Goal: Task Accomplishment & Management: Manage account settings

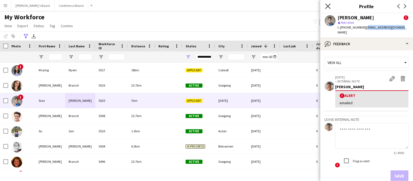
click at [328, 6] on icon at bounding box center [327, 6] width 5 height 5
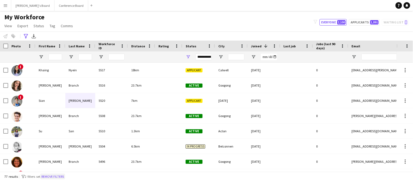
click at [51, 177] on button "Remove filters" at bounding box center [52, 177] width 25 height 6
click at [53, 176] on div "77 results filter-1 2 filters set Remove filters" at bounding box center [206, 176] width 413 height 9
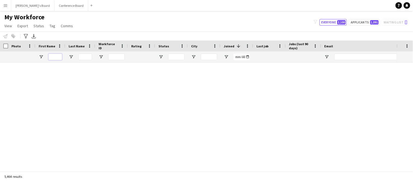
click at [56, 59] on input "First Name Filter Input" at bounding box center [55, 57] width 14 height 7
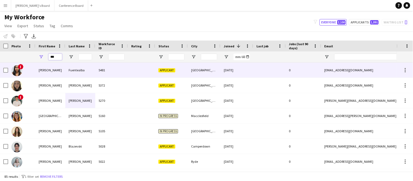
type input "***"
click at [51, 69] on div "[PERSON_NAME]" at bounding box center [50, 70] width 30 height 15
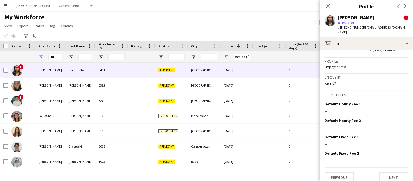
scroll to position [383, 0]
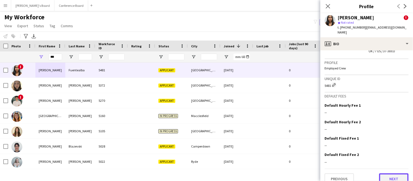
click at [397, 174] on button "Next" at bounding box center [393, 178] width 29 height 11
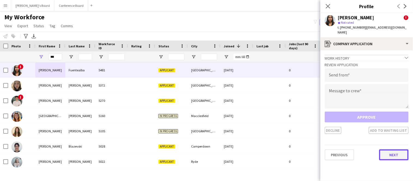
click at [393, 150] on button "Next" at bounding box center [393, 155] width 29 height 11
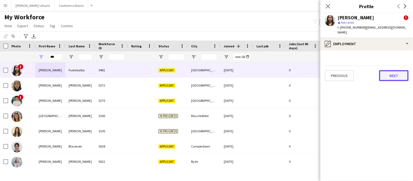
click at [393, 70] on button "Next" at bounding box center [393, 75] width 29 height 11
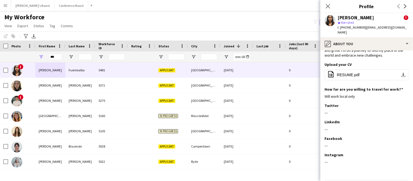
scroll to position [52, 0]
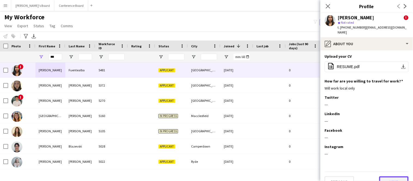
click at [391, 176] on button "Next" at bounding box center [393, 181] width 29 height 11
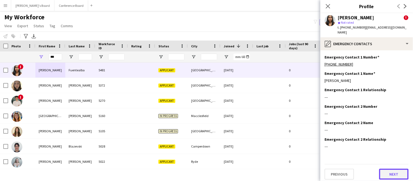
click at [391, 172] on button "Next" at bounding box center [393, 174] width 29 height 11
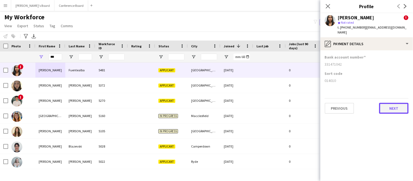
click at [394, 103] on button "Next" at bounding box center [393, 108] width 29 height 11
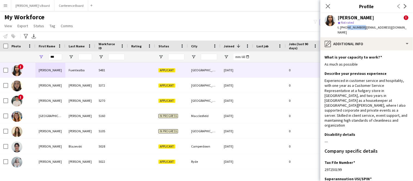
drag, startPoint x: 346, startPoint y: 28, endPoint x: 361, endPoint y: 28, distance: 15.0
click at [361, 28] on div "t. +61426205303 | alefuentealbah@gmail.com" at bounding box center [373, 30] width 71 height 10
copy span "426205303"
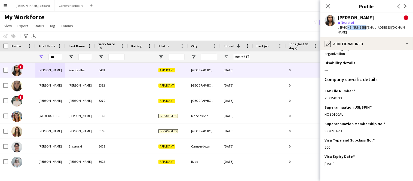
scroll to position [76, 0]
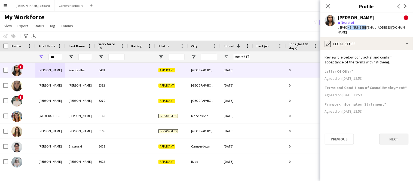
scroll to position [0, 0]
click at [394, 135] on button "Next" at bounding box center [393, 139] width 29 height 11
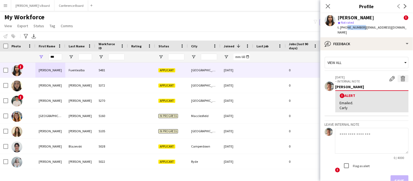
click at [402, 76] on app-icon "Delete alert" at bounding box center [403, 78] width 5 height 5
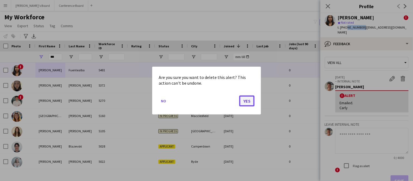
click at [248, 102] on button "Yes" at bounding box center [246, 100] width 15 height 11
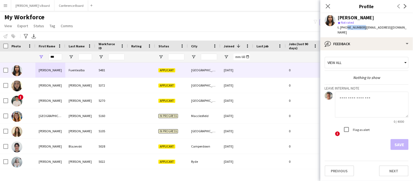
click at [364, 92] on textarea at bounding box center [372, 105] width 74 height 26
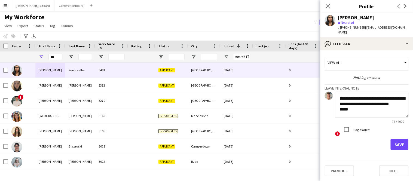
click at [341, 94] on textarea "**********" at bounding box center [372, 105] width 74 height 26
click at [363, 94] on textarea "**********" at bounding box center [372, 105] width 74 height 26
type textarea "**********"
click at [399, 139] on button "Save" at bounding box center [400, 144] width 18 height 11
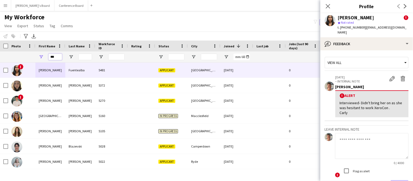
click at [59, 58] on input "***" at bounding box center [55, 57] width 14 height 7
type input "*"
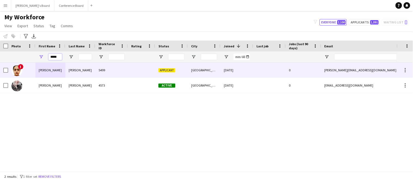
type input "*****"
click at [59, 70] on div "Himanshi" at bounding box center [50, 70] width 30 height 15
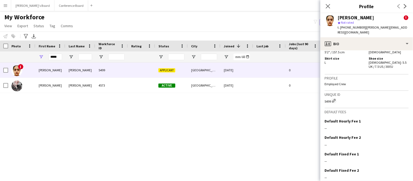
scroll to position [425, 0]
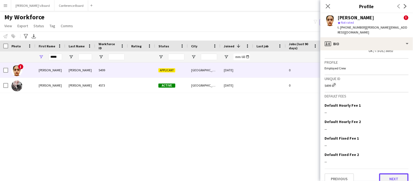
click at [387, 173] on button "Next" at bounding box center [393, 178] width 29 height 11
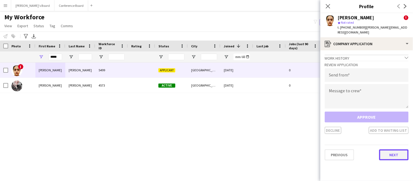
click at [389, 150] on button "Next" at bounding box center [393, 155] width 29 height 11
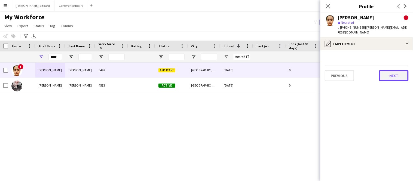
click at [388, 70] on button "Next" at bounding box center [393, 75] width 29 height 11
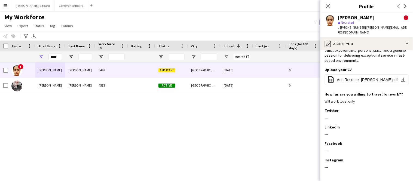
scroll to position [66, 0]
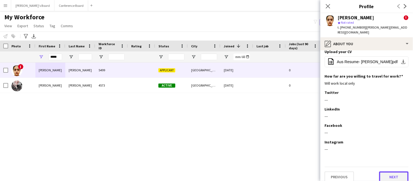
click at [388, 172] on button "Next" at bounding box center [393, 177] width 29 height 11
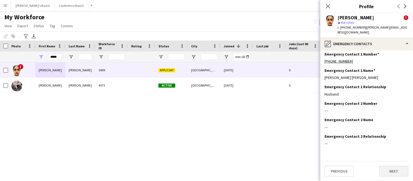
scroll to position [0, 0]
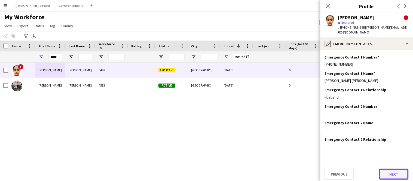
click at [388, 172] on button "Next" at bounding box center [393, 174] width 29 height 11
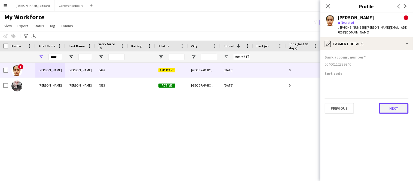
click at [394, 103] on button "Next" at bounding box center [393, 108] width 29 height 11
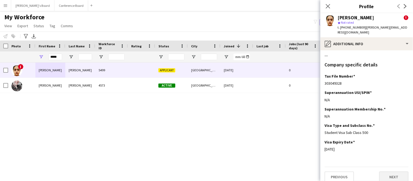
scroll to position [41, 0]
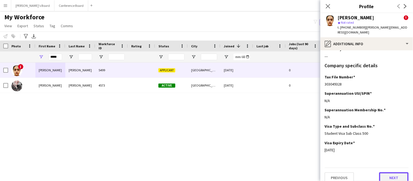
click at [390, 173] on button "Next" at bounding box center [393, 177] width 29 height 11
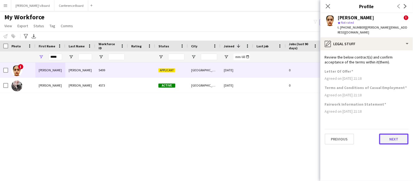
click at [391, 134] on button "Next" at bounding box center [393, 139] width 29 height 11
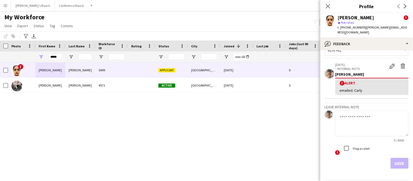
scroll to position [25, 0]
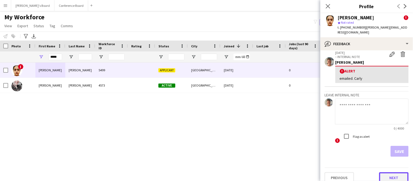
click at [394, 172] on button "Next" at bounding box center [393, 177] width 29 height 11
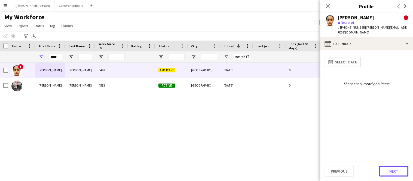
click at [394, 171] on button "Next" at bounding box center [393, 171] width 29 height 11
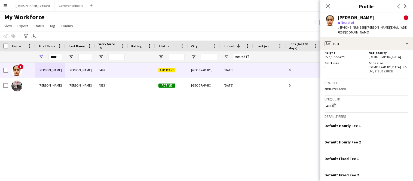
scroll to position [425, 0]
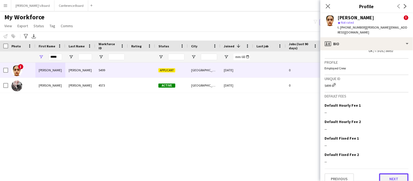
click at [394, 173] on button "Next" at bounding box center [393, 178] width 29 height 11
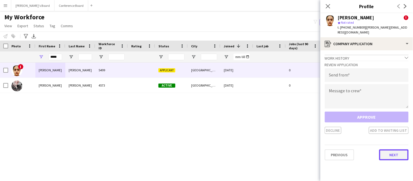
click at [391, 151] on button "Next" at bounding box center [393, 155] width 29 height 11
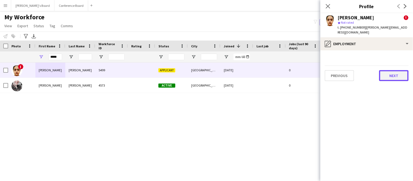
click at [403, 70] on button "Next" at bounding box center [393, 75] width 29 height 11
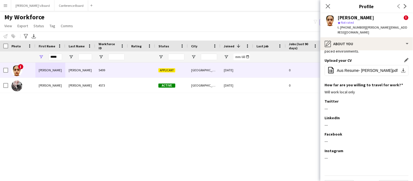
scroll to position [66, 0]
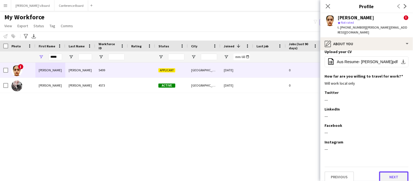
click at [389, 173] on button "Next" at bounding box center [393, 177] width 29 height 11
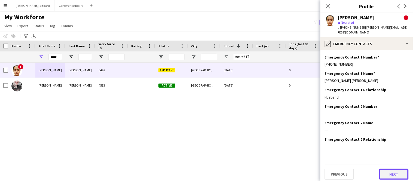
click at [389, 172] on button "Next" at bounding box center [393, 174] width 29 height 11
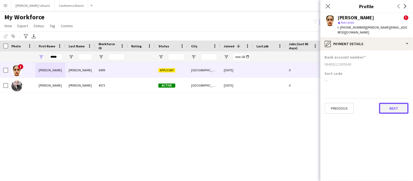
click at [386, 105] on button "Next" at bounding box center [393, 108] width 29 height 11
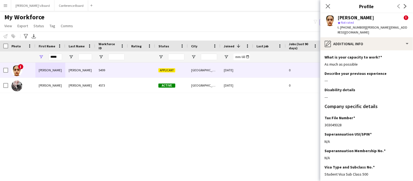
scroll to position [42, 0]
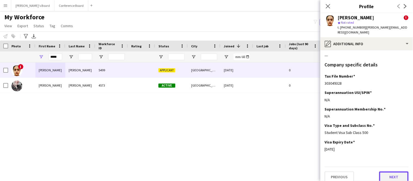
click at [389, 174] on button "Next" at bounding box center [393, 177] width 29 height 11
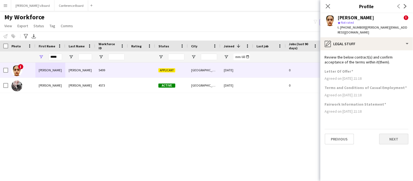
scroll to position [0, 0]
click at [393, 137] on button "Next" at bounding box center [393, 139] width 29 height 11
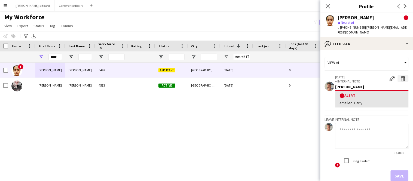
click at [403, 76] on app-icon "Delete alert" at bounding box center [403, 78] width 5 height 5
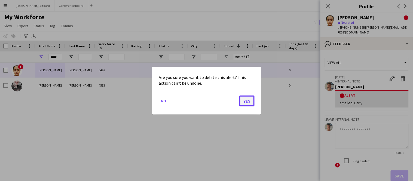
click at [246, 101] on button "Yes" at bounding box center [246, 100] width 15 height 11
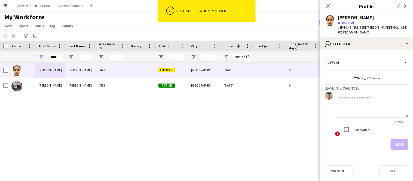
click at [349, 95] on textarea at bounding box center [372, 105] width 74 height 26
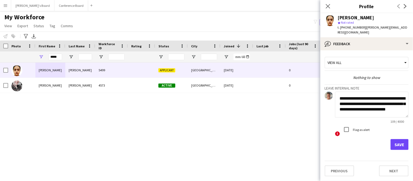
scroll to position [6, 0]
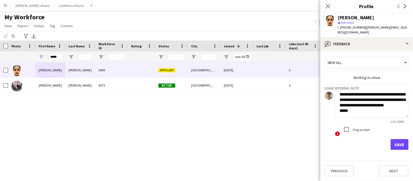
type textarea "**********"
click at [405, 139] on button "Save" at bounding box center [400, 144] width 18 height 11
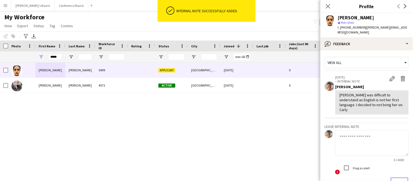
scroll to position [32, 0]
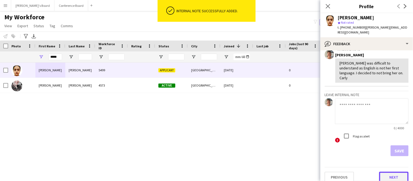
click at [389, 172] on button "Next" at bounding box center [393, 177] width 29 height 11
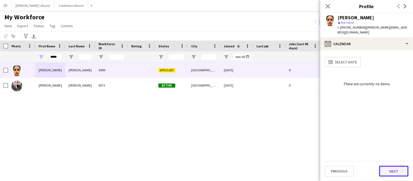
click at [383, 172] on button "Next" at bounding box center [393, 171] width 29 height 11
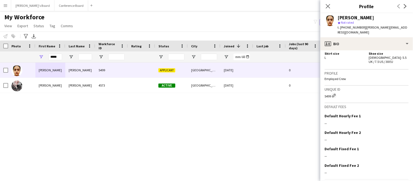
scroll to position [372, 0]
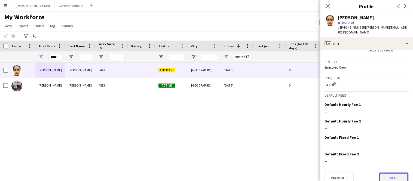
click at [392, 173] on button "Next" at bounding box center [393, 178] width 29 height 11
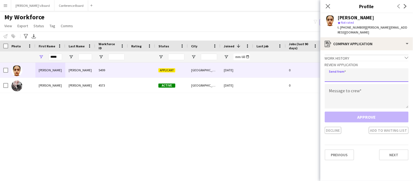
click at [366, 71] on input "email" at bounding box center [367, 75] width 84 height 14
type input "**********"
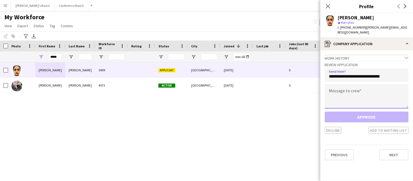
click at [357, 84] on textarea at bounding box center [367, 96] width 84 height 25
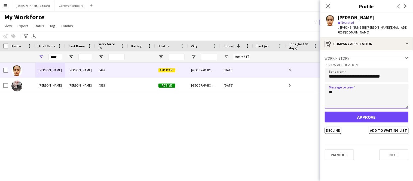
type textarea "*"
type textarea "**********"
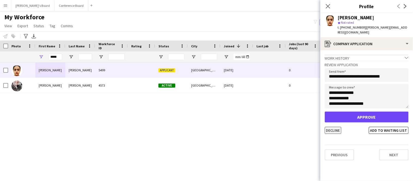
click at [338, 127] on button "Decline" at bounding box center [333, 130] width 17 height 7
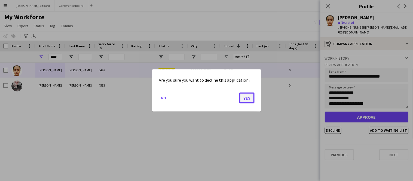
click at [250, 98] on button "Yes" at bounding box center [246, 98] width 15 height 11
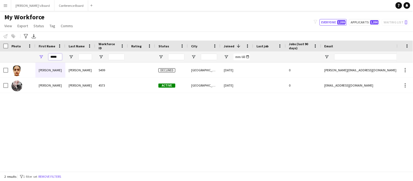
click at [60, 56] on input "*****" at bounding box center [55, 57] width 14 height 7
type input "*"
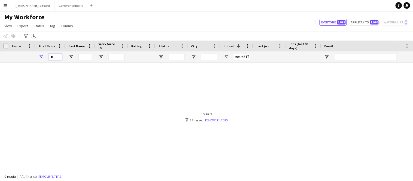
type input "*"
click at [51, 59] on input "*" at bounding box center [55, 57] width 14 height 7
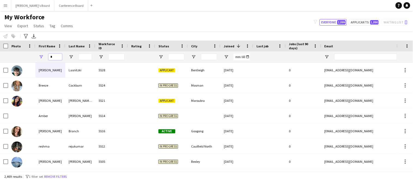
type input "*"
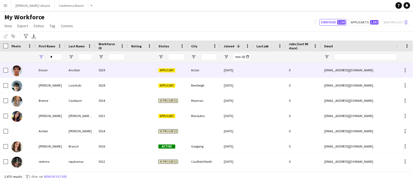
click at [56, 71] on div "Erwan" at bounding box center [50, 70] width 30 height 15
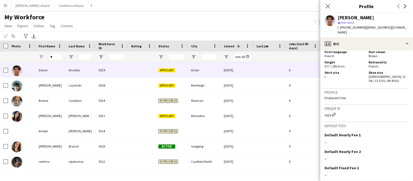
scroll to position [306, 0]
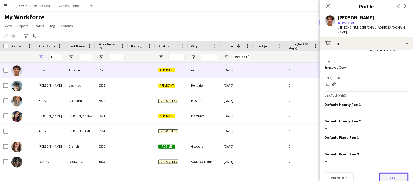
click at [388, 173] on button "Next" at bounding box center [393, 178] width 29 height 11
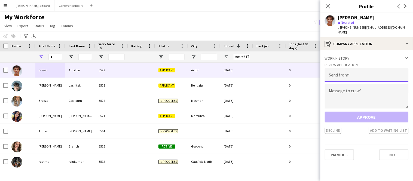
click at [336, 72] on input "email" at bounding box center [367, 75] width 84 height 14
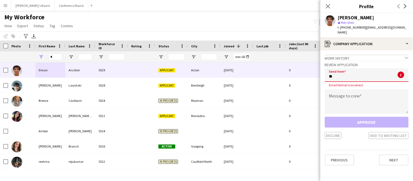
type input "*"
click at [387, 155] on button "Next" at bounding box center [393, 160] width 29 height 11
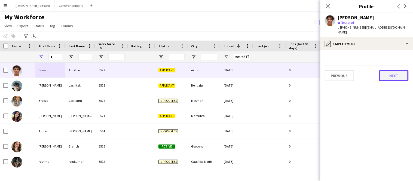
click at [390, 72] on button "Next" at bounding box center [393, 75] width 29 height 11
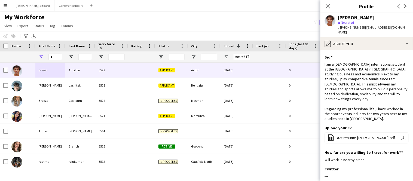
scroll to position [71, 0]
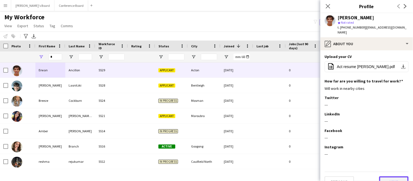
click at [394, 176] on button "Next" at bounding box center [393, 181] width 29 height 11
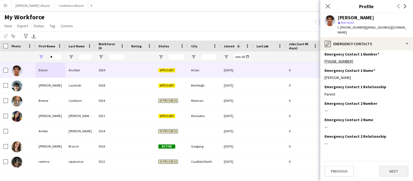
scroll to position [0, 0]
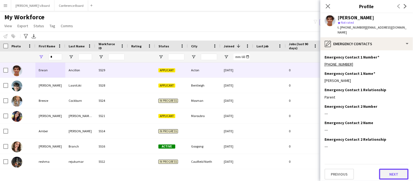
click at [394, 169] on button "Next" at bounding box center [393, 174] width 29 height 11
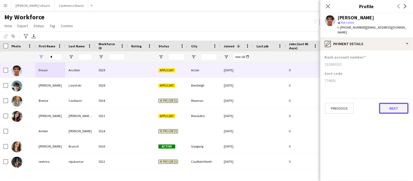
click at [387, 103] on button "Next" at bounding box center [393, 108] width 29 height 11
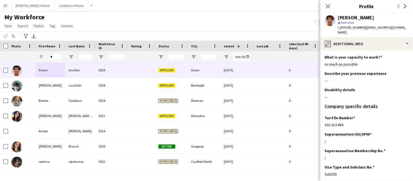
scroll to position [42, 0]
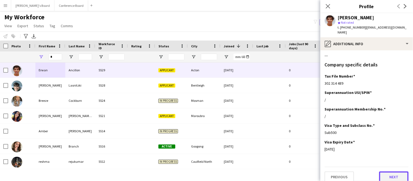
click at [400, 172] on button "Next" at bounding box center [393, 177] width 29 height 11
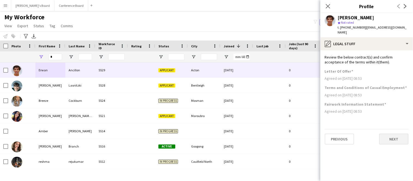
scroll to position [0, 0]
click at [395, 136] on button "Next" at bounding box center [393, 139] width 29 height 11
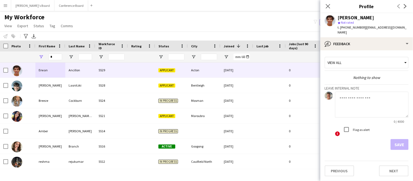
click at [356, 124] on div "Flag as alert" at bounding box center [355, 129] width 29 height 11
click at [352, 102] on textarea at bounding box center [372, 105] width 74 height 26
click at [343, 94] on textarea "**********" at bounding box center [372, 105] width 74 height 26
type textarea "**********"
click at [396, 141] on button "Save" at bounding box center [400, 144] width 18 height 11
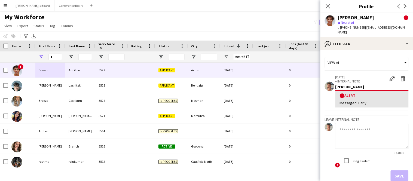
click at [396, 141] on textarea at bounding box center [372, 136] width 74 height 26
click at [329, 6] on icon "Close pop-in" at bounding box center [327, 6] width 5 height 5
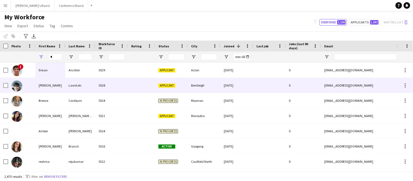
click at [77, 87] on div "Lasnitzki" at bounding box center [80, 85] width 30 height 15
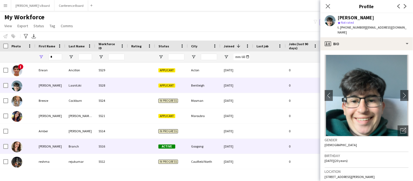
click at [65, 146] on div "Branch" at bounding box center [80, 146] width 30 height 15
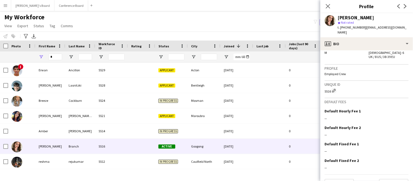
scroll to position [312, 0]
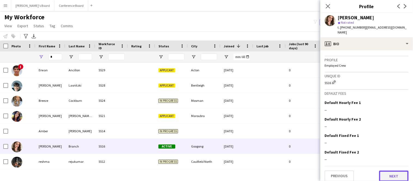
click at [388, 172] on button "Next" at bounding box center [393, 176] width 29 height 11
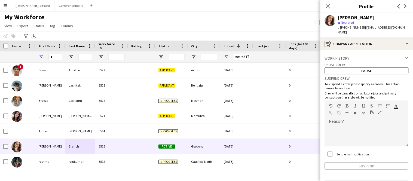
scroll to position [14, 0]
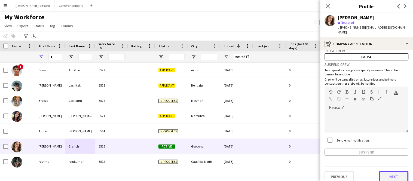
click at [390, 171] on button "Next" at bounding box center [393, 176] width 29 height 11
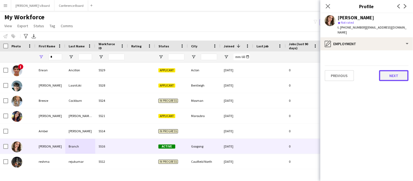
click at [394, 70] on button "Next" at bounding box center [393, 75] width 29 height 11
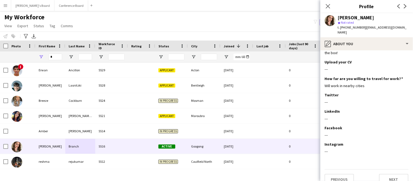
scroll to position [68, 0]
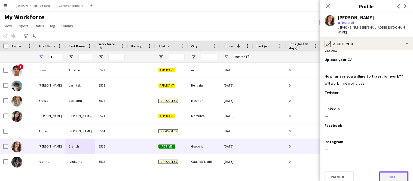
click at [395, 174] on button "Next" at bounding box center [393, 177] width 29 height 11
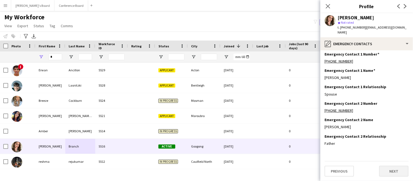
scroll to position [0, 0]
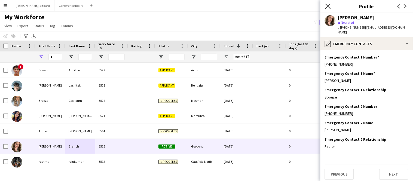
click at [330, 7] on icon at bounding box center [327, 6] width 5 height 5
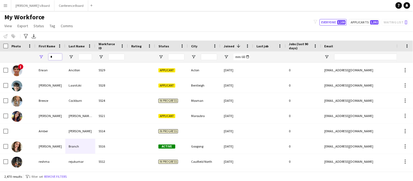
click at [53, 58] on input "*" at bounding box center [55, 57] width 14 height 7
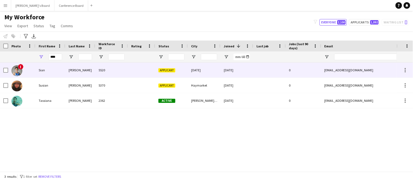
click at [51, 70] on div "Sian" at bounding box center [50, 70] width 30 height 15
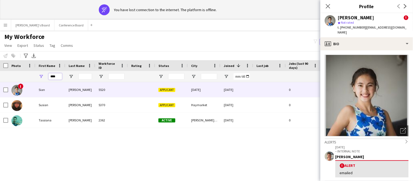
click at [58, 77] on input "****" at bounding box center [55, 76] width 14 height 7
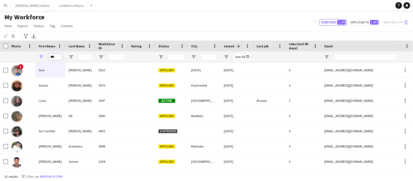
type input "***"
click at [56, 59] on input "***" at bounding box center [55, 57] width 14 height 7
type input "*"
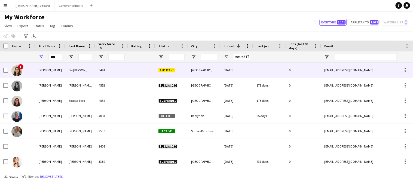
click at [60, 69] on div "[PERSON_NAME]" at bounding box center [50, 70] width 30 height 15
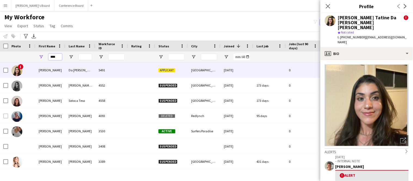
click at [57, 57] on input "****" at bounding box center [55, 57] width 14 height 7
type input "*"
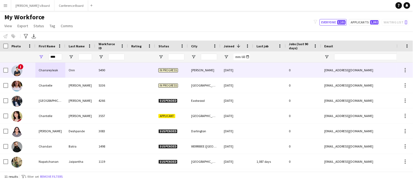
click at [116, 72] on div "5490" at bounding box center [111, 70] width 33 height 15
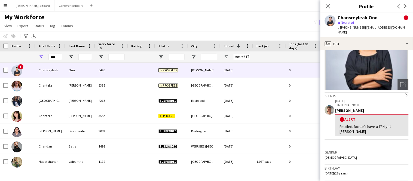
scroll to position [59, 0]
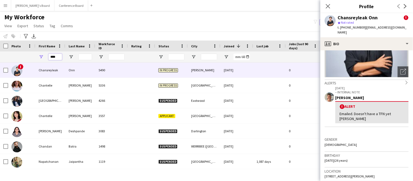
click at [58, 57] on input "****" at bounding box center [55, 57] width 14 height 7
type input "*"
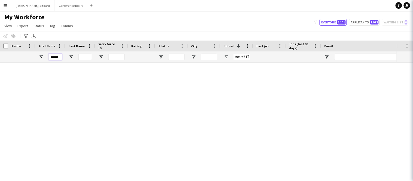
type input "******"
click at [413, 7] on icon at bounding box center [420, 6] width 5 height 5
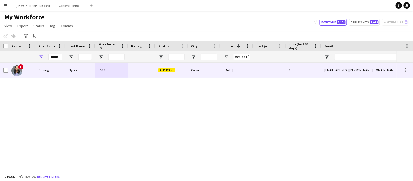
click at [124, 73] on div "5517" at bounding box center [111, 70] width 33 height 15
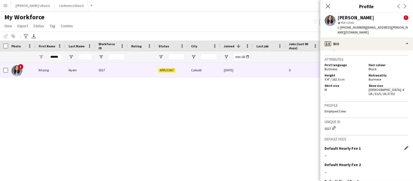
scroll to position [317, 0]
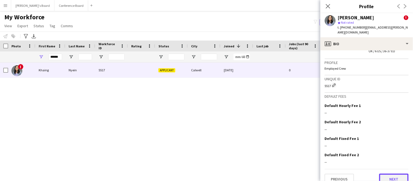
click at [391, 174] on button "Next" at bounding box center [393, 179] width 29 height 11
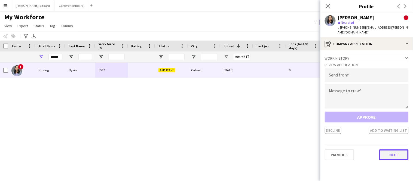
click at [387, 151] on button "Next" at bounding box center [393, 155] width 29 height 11
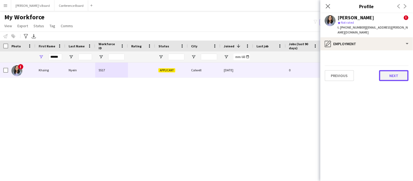
click at [387, 71] on button "Next" at bounding box center [393, 75] width 29 height 11
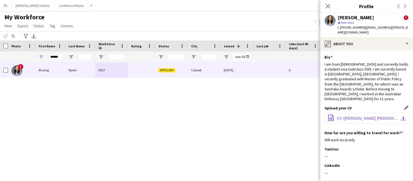
scroll to position [52, 0]
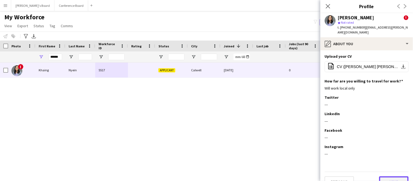
click at [383, 176] on button "Next" at bounding box center [393, 181] width 29 height 11
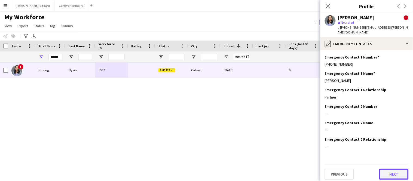
click at [383, 171] on button "Next" at bounding box center [393, 174] width 29 height 11
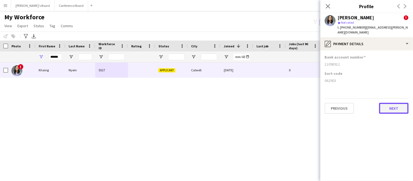
click at [391, 105] on button "Next" at bounding box center [393, 108] width 29 height 11
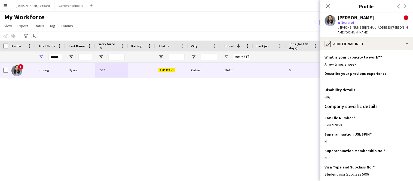
scroll to position [42, 0]
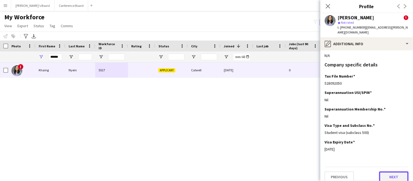
click at [383, 173] on button "Next" at bounding box center [393, 177] width 29 height 11
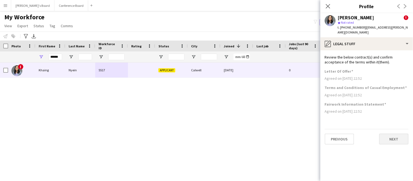
scroll to position [0, 0]
click at [392, 136] on button "Next" at bounding box center [393, 139] width 29 height 11
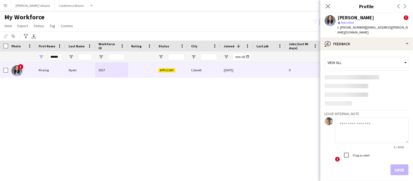
scroll to position [25, 0]
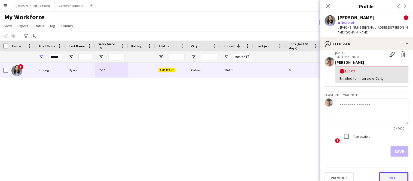
click at [383, 172] on button "Next" at bounding box center [393, 177] width 29 height 11
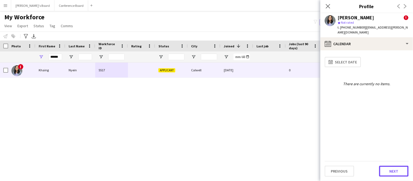
click at [383, 170] on button "Next" at bounding box center [393, 171] width 29 height 11
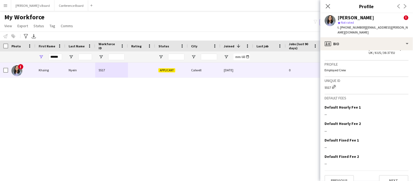
scroll to position [317, 0]
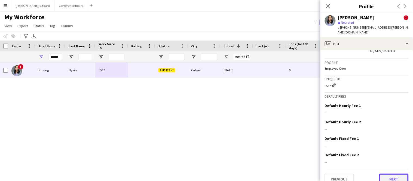
click at [384, 174] on button "Next" at bounding box center [393, 179] width 29 height 11
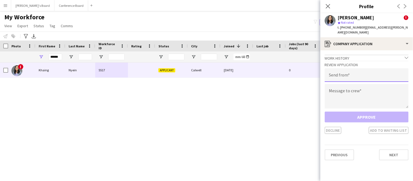
click at [388, 71] on input "email" at bounding box center [367, 75] width 84 height 14
type input "**********"
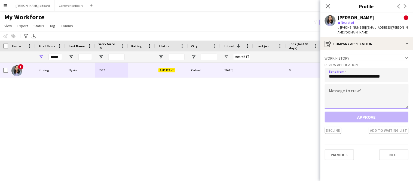
click at [362, 88] on textarea at bounding box center [367, 96] width 84 height 25
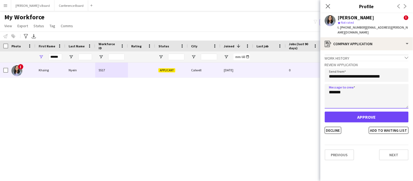
type textarea "*******"
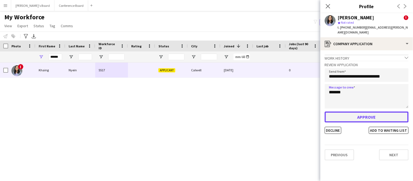
click at [362, 112] on button "Approve" at bounding box center [367, 117] width 84 height 11
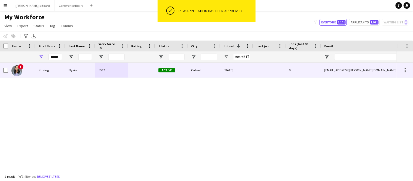
click at [361, 73] on div "[EMAIL_ADDRESS][PERSON_NAME][DOMAIN_NAME]" at bounding box center [375, 70] width 109 height 15
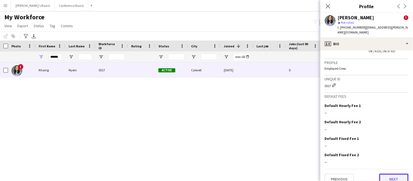
click at [395, 174] on button "Next" at bounding box center [393, 179] width 29 height 11
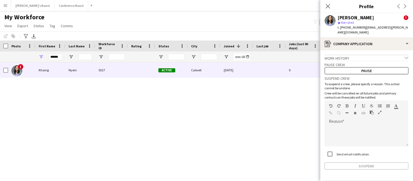
scroll to position [14, 0]
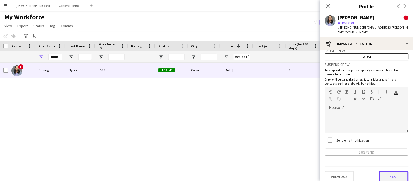
click at [395, 171] on button "Next" at bounding box center [393, 176] width 29 height 11
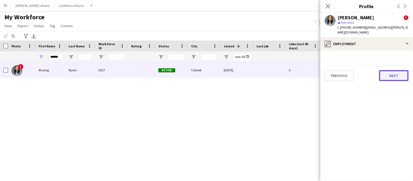
click at [390, 75] on button "Next" at bounding box center [393, 75] width 29 height 11
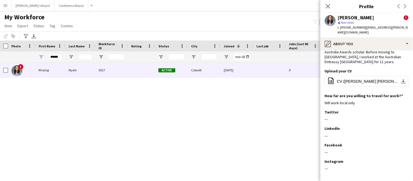
scroll to position [52, 0]
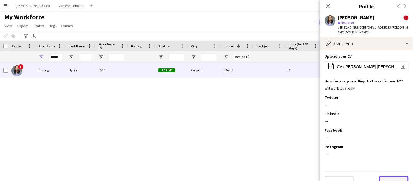
click at [386, 176] on button "Next" at bounding box center [393, 181] width 29 height 11
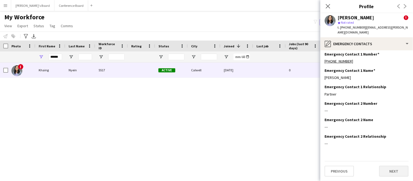
scroll to position [0, 0]
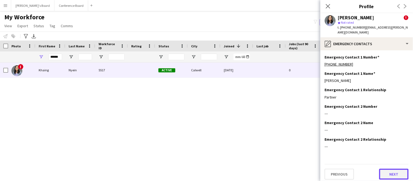
click at [386, 171] on button "Next" at bounding box center [393, 174] width 29 height 11
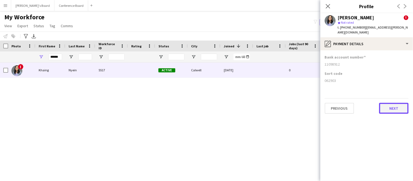
click at [397, 103] on button "Next" at bounding box center [393, 108] width 29 height 11
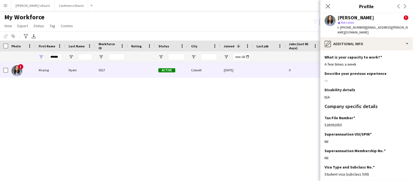
scroll to position [42, 0]
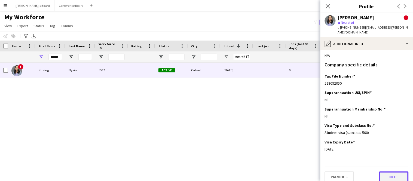
click at [391, 172] on button "Next" at bounding box center [393, 177] width 29 height 11
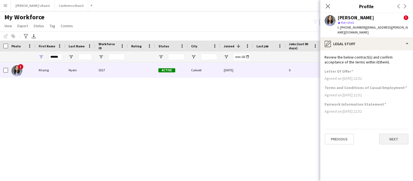
scroll to position [0, 0]
click at [391, 134] on button "Next" at bounding box center [393, 139] width 29 height 11
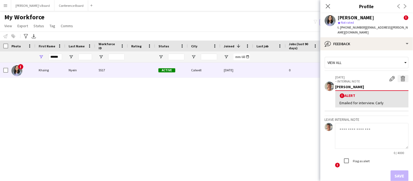
click at [403, 76] on app-icon "Delete alert" at bounding box center [403, 78] width 5 height 5
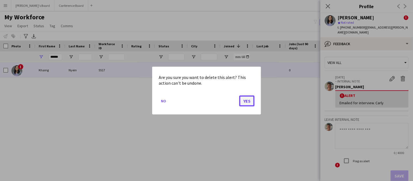
click at [250, 96] on button "Yes" at bounding box center [246, 100] width 15 height 11
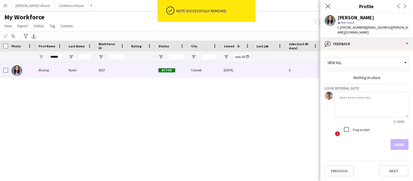
click at [354, 97] on textarea at bounding box center [372, 105] width 74 height 26
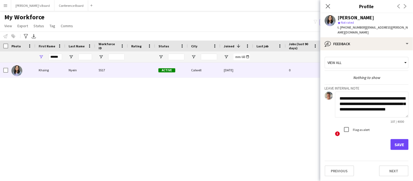
scroll to position [6, 0]
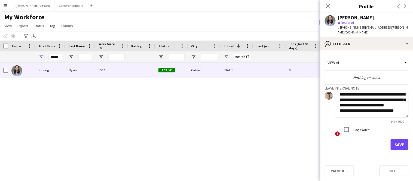
click at [391, 92] on textarea "**********" at bounding box center [372, 105] width 74 height 26
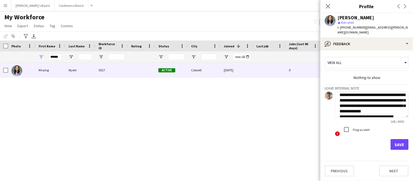
click at [361, 97] on textarea "**********" at bounding box center [372, 105] width 74 height 26
click at [375, 97] on textarea "**********" at bounding box center [372, 105] width 74 height 26
click at [399, 107] on textarea "**********" at bounding box center [372, 105] width 74 height 26
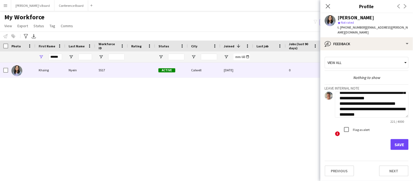
scroll to position [22, 0]
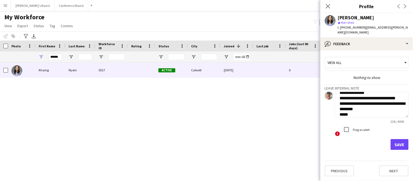
click at [368, 101] on textarea "**********" at bounding box center [372, 105] width 74 height 26
click at [401, 99] on textarea "**********" at bounding box center [372, 105] width 74 height 26
type textarea "**********"
click at [397, 139] on button "Save" at bounding box center [400, 144] width 18 height 11
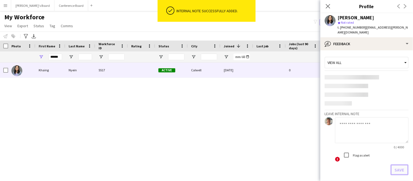
scroll to position [0, 0]
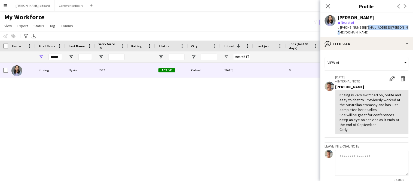
drag, startPoint x: 362, startPoint y: 28, endPoint x: 399, endPoint y: 31, distance: 36.9
click at [399, 31] on div "[PERSON_NAME] star Not rated t. [PHONE_NUMBER] | [EMAIL_ADDRESS][PERSON_NAME][D…" at bounding box center [367, 25] width 93 height 24
copy span "[EMAIL_ADDRESS][PERSON_NAME][DOMAIN_NAME]"
click at [354, 27] on span "t. [PHONE_NUMBER]" at bounding box center [352, 27] width 28 height 4
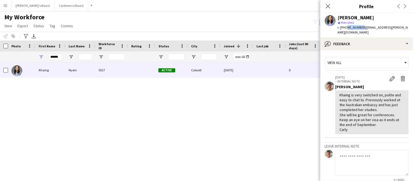
drag, startPoint x: 346, startPoint y: 28, endPoint x: 360, endPoint y: 31, distance: 14.7
click at [360, 31] on div "[PERSON_NAME] star Not rated t. [PHONE_NUMBER] | [EMAIL_ADDRESS][PERSON_NAME][D…" at bounding box center [367, 25] width 93 height 24
copy span "430022564"
drag, startPoint x: 362, startPoint y: 29, endPoint x: 382, endPoint y: 30, distance: 20.2
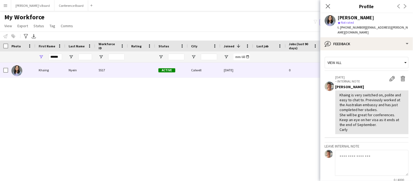
click at [382, 30] on div "t. [PHONE_NUMBER] | [EMAIL_ADDRESS][PERSON_NAME][DOMAIN_NAME]" at bounding box center [373, 30] width 71 height 10
drag, startPoint x: 362, startPoint y: 28, endPoint x: 403, endPoint y: 30, distance: 41.2
click at [403, 30] on div "[PERSON_NAME] star Not rated t. [PHONE_NUMBER] | [EMAIL_ADDRESS][PERSON_NAME][D…" at bounding box center [367, 25] width 93 height 24
copy span "[EMAIL_ADDRESS][PERSON_NAME][DOMAIN_NAME]"
click at [62, 57] on input "******" at bounding box center [55, 57] width 14 height 7
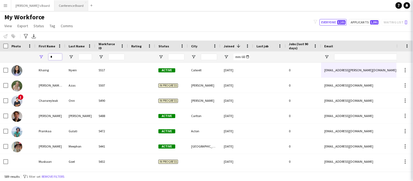
type input "*"
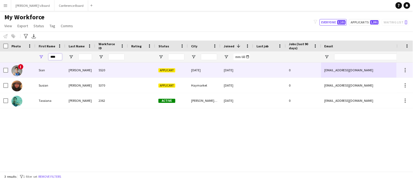
type input "****"
click at [61, 72] on div "Sian" at bounding box center [50, 70] width 30 height 15
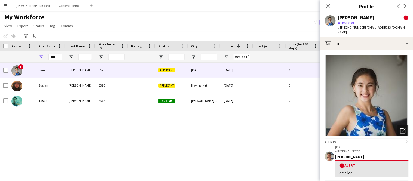
click at [403, 128] on icon "Open photos pop-in" at bounding box center [404, 131] width 6 height 6
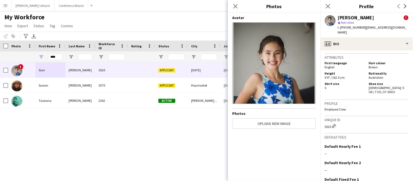
scroll to position [360, 0]
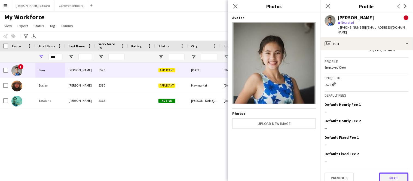
click at [391, 173] on button "Next" at bounding box center [393, 178] width 29 height 11
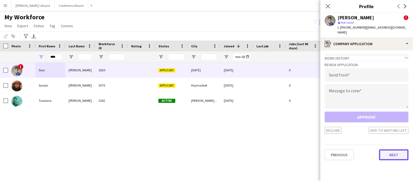
click at [397, 151] on button "Next" at bounding box center [393, 155] width 29 height 11
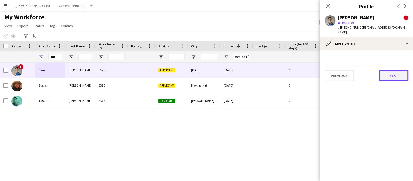
click at [401, 74] on button "Next" at bounding box center [393, 75] width 29 height 11
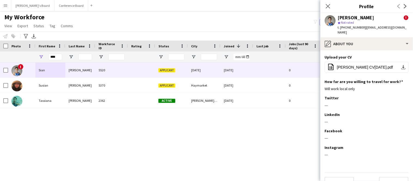
scroll to position [66, 0]
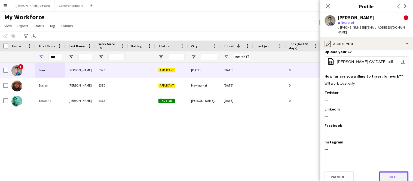
click at [388, 174] on button "Next" at bounding box center [393, 177] width 29 height 11
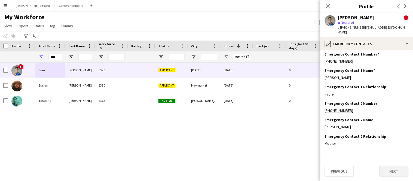
scroll to position [0, 0]
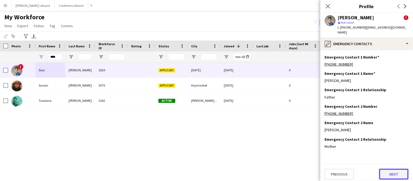
click at [388, 169] on button "Next" at bounding box center [393, 174] width 29 height 11
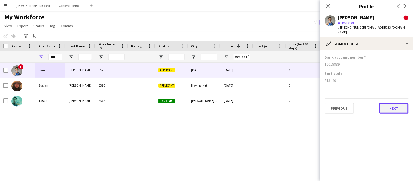
click at [400, 106] on button "Next" at bounding box center [393, 108] width 29 height 11
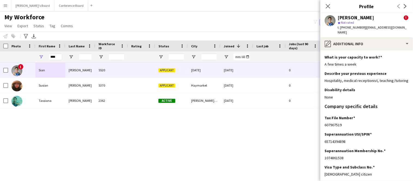
scroll to position [42, 0]
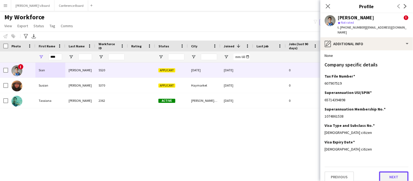
click at [382, 172] on button "Next" at bounding box center [393, 177] width 29 height 11
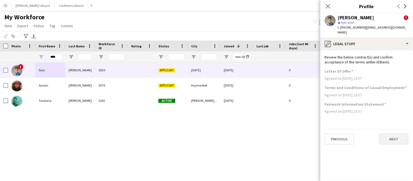
scroll to position [0, 0]
click at [389, 136] on button "Next" at bounding box center [393, 139] width 29 height 11
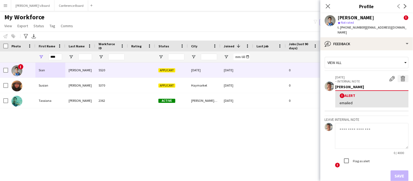
click at [404, 76] on app-icon "Delete alert" at bounding box center [403, 78] width 5 height 5
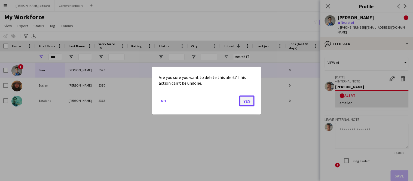
click at [246, 99] on button "Yes" at bounding box center [246, 100] width 15 height 11
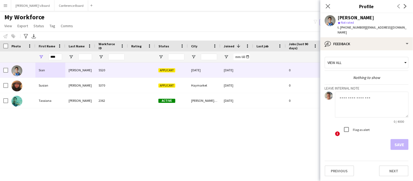
click at [367, 93] on textarea at bounding box center [372, 105] width 74 height 26
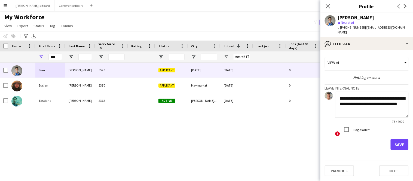
click at [360, 100] on textarea "**********" at bounding box center [372, 105] width 74 height 26
click at [362, 100] on textarea "**********" at bounding box center [372, 105] width 74 height 26
click at [360, 106] on textarea "**********" at bounding box center [372, 105] width 74 height 26
click at [369, 104] on textarea "**********" at bounding box center [372, 105] width 74 height 26
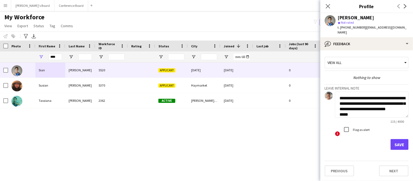
type textarea "**********"
click at [398, 139] on button "Save" at bounding box center [400, 144] width 18 height 11
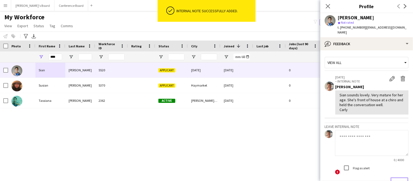
scroll to position [32, 0]
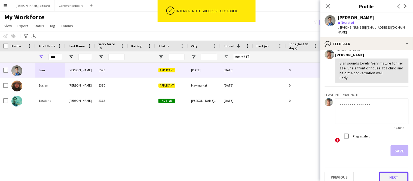
click at [390, 172] on button "Next" at bounding box center [393, 177] width 29 height 11
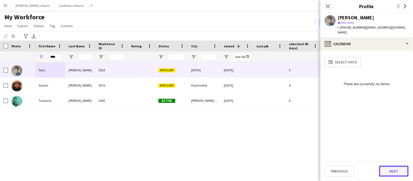
click at [386, 172] on button "Next" at bounding box center [393, 171] width 29 height 11
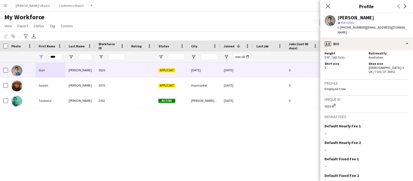
scroll to position [306, 0]
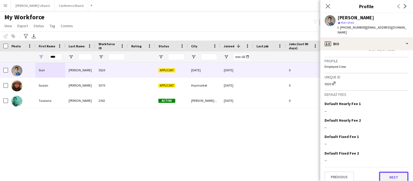
click at [390, 172] on button "Next" at bounding box center [393, 177] width 29 height 11
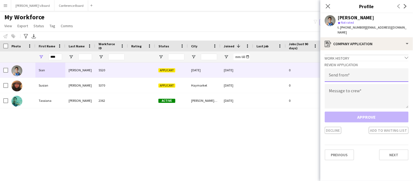
click at [367, 68] on input "email" at bounding box center [367, 75] width 84 height 14
type input "**********"
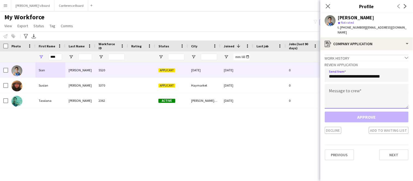
click at [366, 85] on textarea at bounding box center [367, 96] width 84 height 25
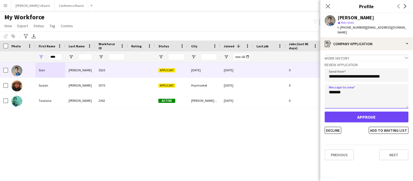
type textarea "*******"
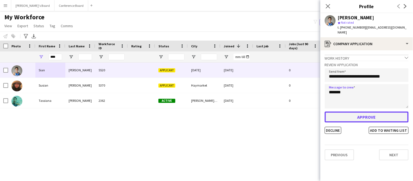
click at [365, 112] on button "Approve" at bounding box center [367, 117] width 84 height 11
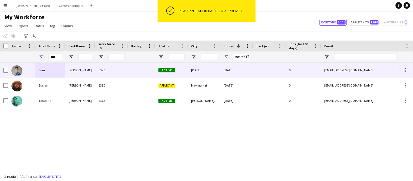
click at [187, 74] on div "Active" at bounding box center [171, 70] width 33 height 15
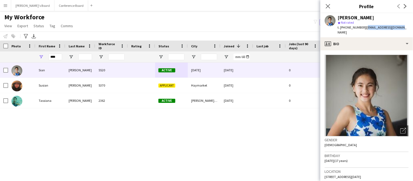
drag, startPoint x: 362, startPoint y: 28, endPoint x: 395, endPoint y: 29, distance: 33.0
click at [395, 29] on span "| [EMAIL_ADDRESS][DOMAIN_NAME]" at bounding box center [372, 29] width 69 height 9
copy span "[EMAIL_ADDRESS][DOMAIN_NAME]"
drag, startPoint x: 346, startPoint y: 28, endPoint x: 361, endPoint y: 30, distance: 15.1
click at [361, 30] on div "t. [PHONE_NUMBER] | [EMAIL_ADDRESS][DOMAIN_NAME]" at bounding box center [373, 30] width 71 height 10
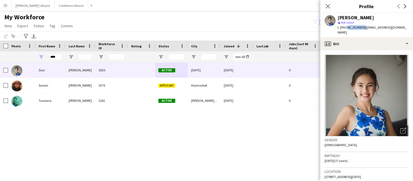
copy span "433427713"
drag, startPoint x: 362, startPoint y: 29, endPoint x: 395, endPoint y: 30, distance: 32.7
click at [395, 30] on div "t. [PHONE_NUMBER] | [EMAIL_ADDRESS][DOMAIN_NAME]" at bounding box center [373, 30] width 71 height 10
copy span "[EMAIL_ADDRESS][DOMAIN_NAME]"
click at [57, 58] on input "****" at bounding box center [55, 57] width 14 height 7
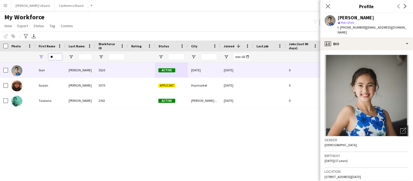
type input "*"
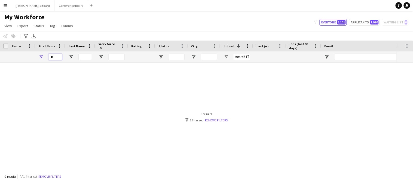
type input "*"
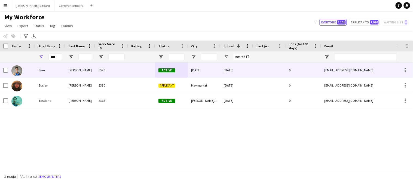
click at [58, 69] on div "Sian" at bounding box center [50, 70] width 30 height 15
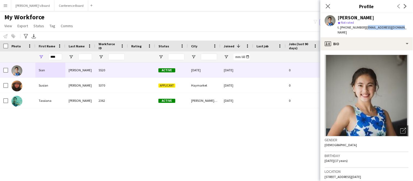
drag, startPoint x: 363, startPoint y: 28, endPoint x: 397, endPoint y: 29, distance: 34.6
click at [397, 29] on div "[PERSON_NAME] star Not rated t. [PHONE_NUMBER] | [EMAIL_ADDRESS][DOMAIN_NAME]" at bounding box center [367, 25] width 93 height 24
copy span "[EMAIL_ADDRESS][DOMAIN_NAME]"
click at [327, 5] on icon at bounding box center [327, 6] width 5 height 5
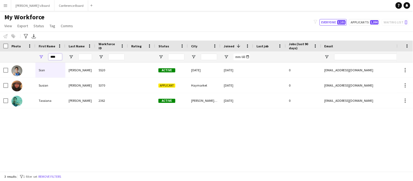
click at [59, 57] on input "****" at bounding box center [55, 57] width 14 height 7
type input "*"
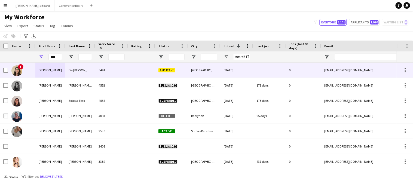
click at [74, 73] on div "Da [PERSON_NAME] [PERSON_NAME]" at bounding box center [80, 70] width 30 height 15
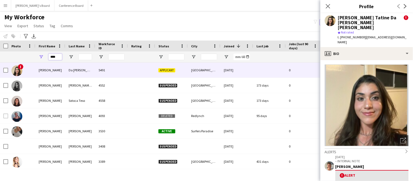
click at [56, 57] on input "****" at bounding box center [55, 57] width 14 height 7
type input "*"
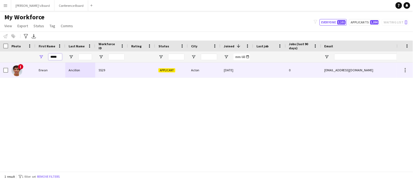
type input "*****"
click at [59, 73] on div "Erwan" at bounding box center [50, 70] width 30 height 15
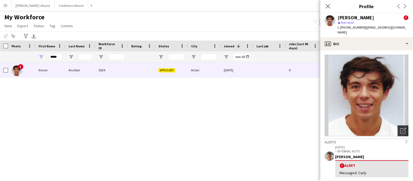
click at [401, 128] on icon "Open photos pop-in" at bounding box center [404, 131] width 6 height 6
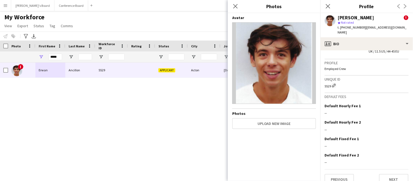
scroll to position [360, 0]
click at [399, 173] on button "Next" at bounding box center [393, 178] width 29 height 11
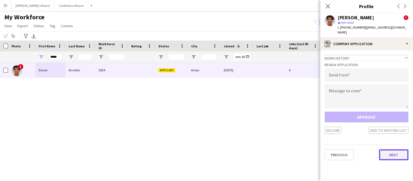
click at [394, 150] on button "Next" at bounding box center [393, 155] width 29 height 11
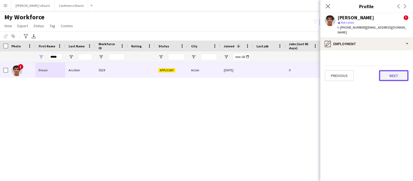
click at [385, 75] on button "Next" at bounding box center [393, 75] width 29 height 11
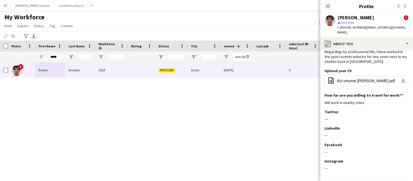
scroll to position [71, 0]
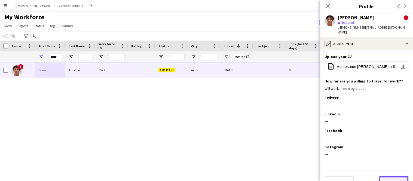
click at [395, 176] on button "Next" at bounding box center [393, 181] width 29 height 11
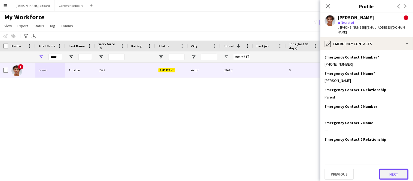
click at [394, 169] on button "Next" at bounding box center [393, 174] width 29 height 11
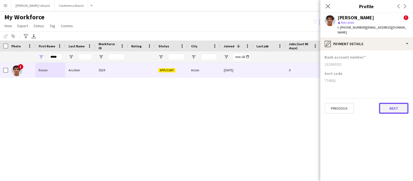
click at [401, 107] on button "Next" at bounding box center [393, 108] width 29 height 11
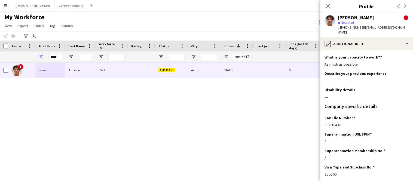
scroll to position [42, 0]
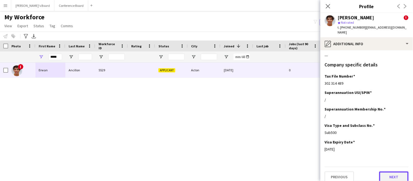
click at [395, 172] on button "Next" at bounding box center [393, 177] width 29 height 11
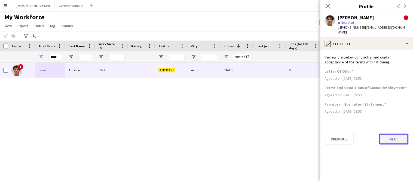
click at [397, 135] on button "Next" at bounding box center [393, 139] width 29 height 11
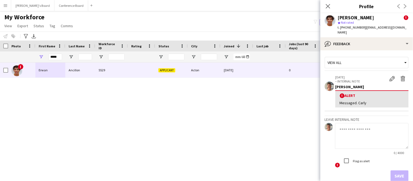
click at [290, 79] on div "! Erwan Ancillon 5529 Applicant Acton [DATE] 0 [EMAIL_ADDRESS][DOMAIN_NAME] [PH…" at bounding box center [198, 117] width 397 height 109
click at [329, 7] on icon at bounding box center [327, 6] width 5 height 5
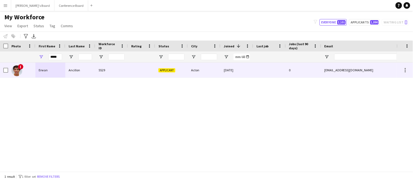
click at [226, 69] on div "[DATE]" at bounding box center [237, 70] width 33 height 15
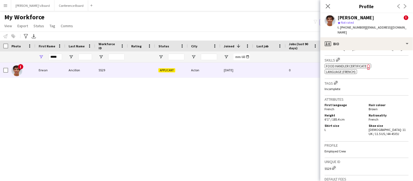
scroll to position [360, 0]
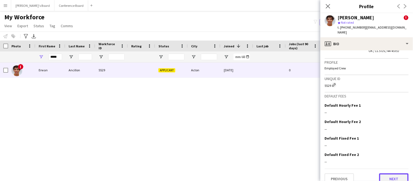
click at [390, 174] on button "Next" at bounding box center [393, 178] width 29 height 11
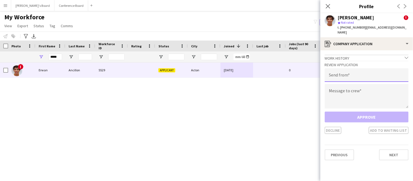
click at [360, 75] on input "email" at bounding box center [367, 75] width 84 height 14
type input "**********"
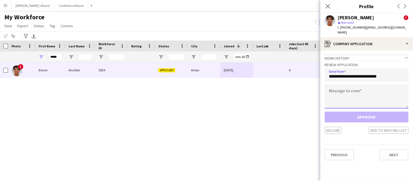
click at [333, 87] on textarea at bounding box center [367, 96] width 84 height 25
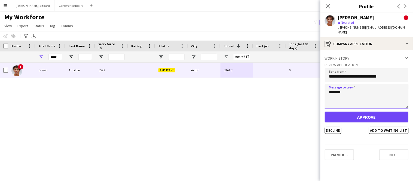
type textarea "*******"
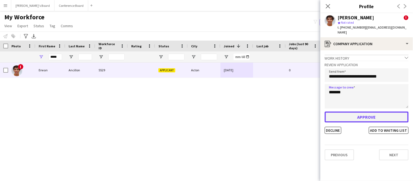
click at [358, 114] on button "Approve" at bounding box center [367, 117] width 84 height 11
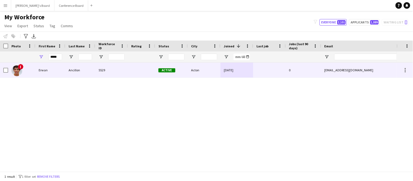
click at [333, 74] on div "[EMAIL_ADDRESS][DOMAIN_NAME]" at bounding box center [375, 70] width 109 height 15
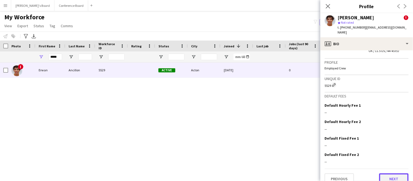
click at [392, 173] on button "Next" at bounding box center [393, 178] width 29 height 11
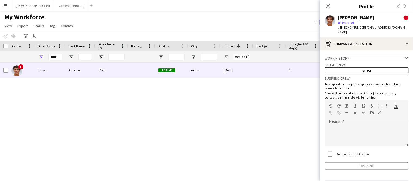
scroll to position [14, 0]
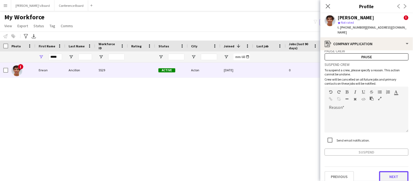
click at [392, 171] on button "Next" at bounding box center [393, 176] width 29 height 11
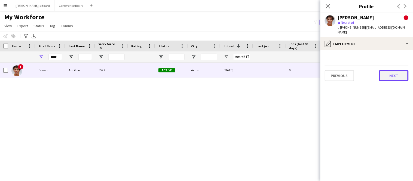
click at [384, 72] on button "Next" at bounding box center [393, 75] width 29 height 11
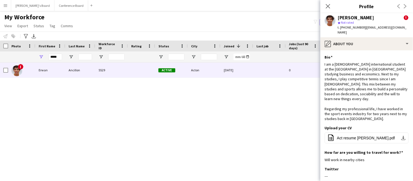
scroll to position [71, 0]
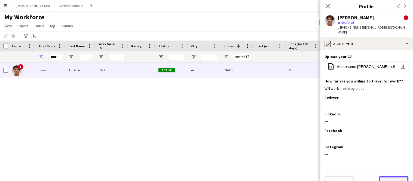
click at [390, 176] on button "Next" at bounding box center [393, 181] width 29 height 11
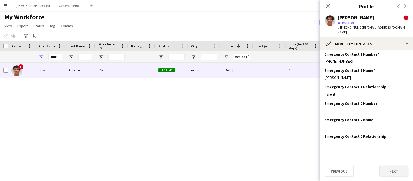
scroll to position [0, 0]
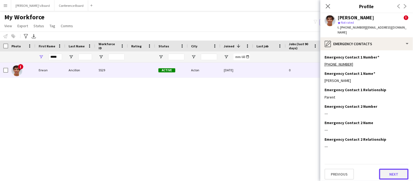
click at [390, 169] on button "Next" at bounding box center [393, 174] width 29 height 11
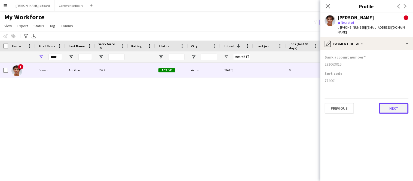
click at [392, 103] on button "Next" at bounding box center [393, 108] width 29 height 11
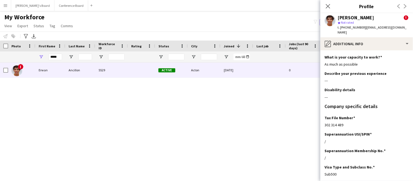
scroll to position [42, 0]
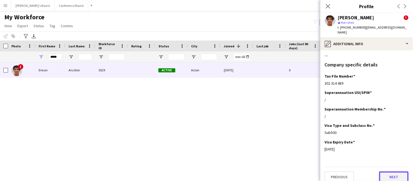
click at [394, 174] on button "Next" at bounding box center [393, 177] width 29 height 11
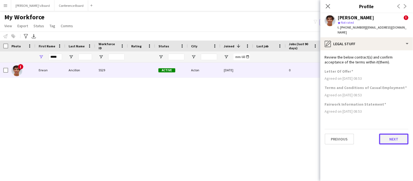
click at [389, 136] on button "Next" at bounding box center [393, 139] width 29 height 11
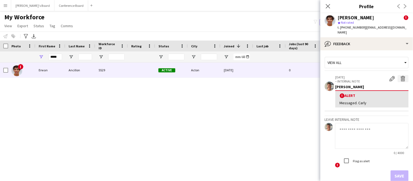
click at [403, 76] on app-icon "Delete alert" at bounding box center [403, 78] width 5 height 5
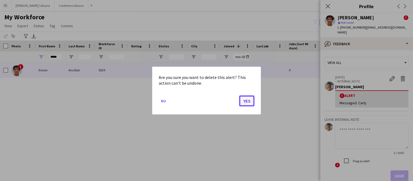
click at [244, 100] on button "Yes" at bounding box center [246, 100] width 15 height 11
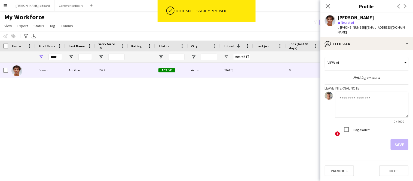
click at [344, 97] on textarea at bounding box center [372, 105] width 74 height 26
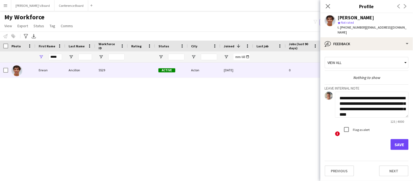
scroll to position [6, 0]
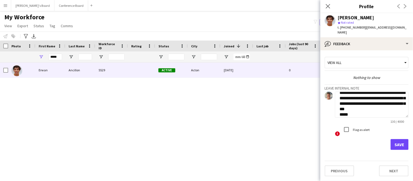
type textarea "**********"
click at [398, 139] on button "Save" at bounding box center [400, 144] width 18 height 11
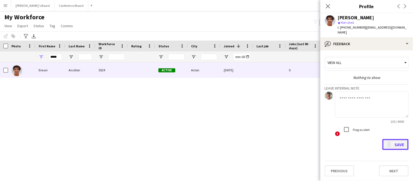
scroll to position [0, 0]
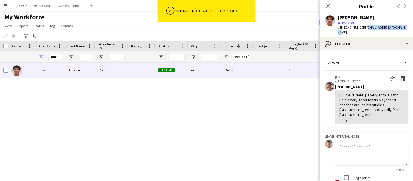
drag, startPoint x: 364, startPoint y: 28, endPoint x: 400, endPoint y: 28, distance: 36.0
click at [400, 28] on div "[PERSON_NAME] star Not rated t. [PHONE_NUMBER] | [EMAIL_ADDRESS][DOMAIN_NAME]" at bounding box center [367, 25] width 93 height 24
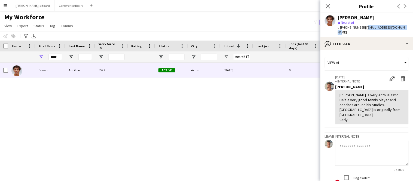
copy span "[EMAIL_ADDRESS][DOMAIN_NAME]"
drag, startPoint x: 345, startPoint y: 28, endPoint x: 362, endPoint y: 30, distance: 16.4
click at [362, 30] on div "t. [PHONE_NUMBER] | [EMAIL_ADDRESS][DOMAIN_NAME]" at bounding box center [373, 30] width 71 height 10
drag, startPoint x: 364, startPoint y: 28, endPoint x: 400, endPoint y: 28, distance: 36.2
click at [400, 28] on div "[PERSON_NAME] star Not rated t. [PHONE_NUMBER] | [EMAIL_ADDRESS][DOMAIN_NAME]" at bounding box center [367, 25] width 93 height 24
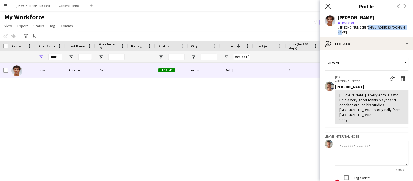
click at [328, 7] on icon at bounding box center [327, 6] width 5 height 5
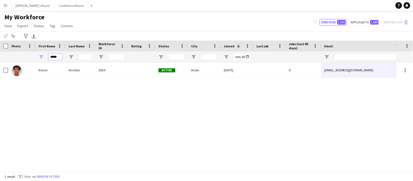
click at [60, 57] on input "*****" at bounding box center [55, 57] width 14 height 7
type input "*"
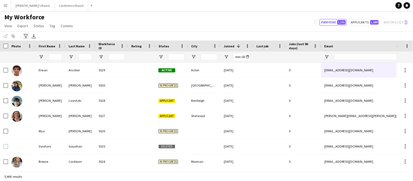
click at [26, 37] on icon "Advanced filters" at bounding box center [26, 36] width 4 height 4
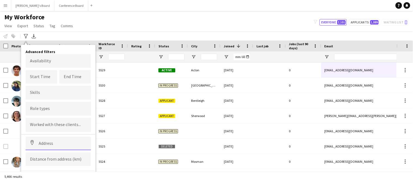
click at [47, 142] on input at bounding box center [58, 144] width 65 height 14
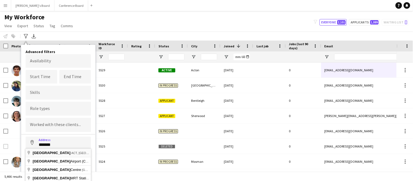
type input "**********"
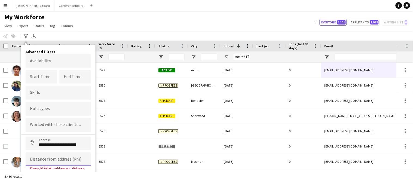
click at [52, 159] on input at bounding box center [58, 160] width 65 height 14
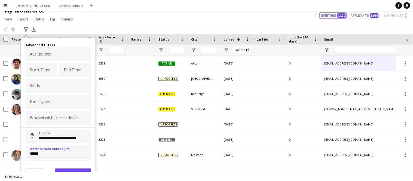
scroll to position [6, 0]
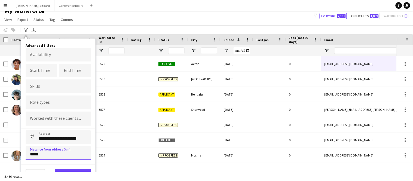
type input "*****"
click at [70, 169] on button "View results" at bounding box center [73, 174] width 36 height 11
type input "**********"
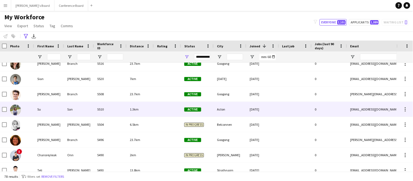
scroll to position [0, 0]
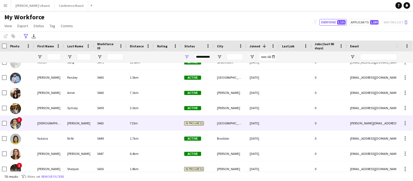
click at [132, 122] on span "715m" at bounding box center [134, 123] width 8 height 4
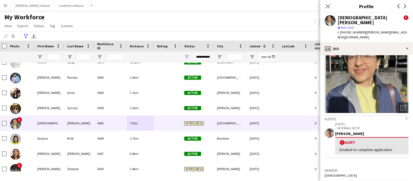
drag, startPoint x: 362, startPoint y: 29, endPoint x: 394, endPoint y: 27, distance: 32.2
click at [394, 30] on span "| [PERSON_NAME][EMAIL_ADDRESS][DOMAIN_NAME]" at bounding box center [373, 34] width 70 height 9
drag, startPoint x: 363, startPoint y: 27, endPoint x: 405, endPoint y: 28, distance: 42.2
click at [405, 28] on div "[DEMOGRAPHIC_DATA][PERSON_NAME] ! star Not rated t. [PHONE_NUMBER] | [PERSON_NA…" at bounding box center [367, 27] width 93 height 29
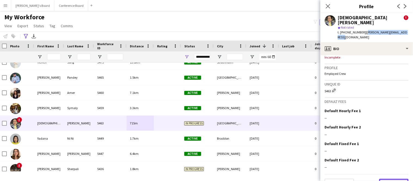
click at [399, 179] on button "Next" at bounding box center [393, 184] width 29 height 11
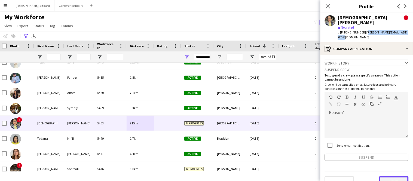
click at [398, 176] on button "Next" at bounding box center [393, 181] width 29 height 11
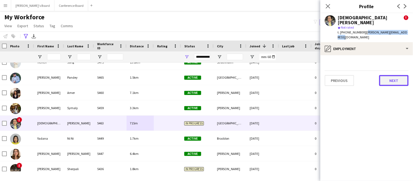
click at [390, 75] on button "Next" at bounding box center [393, 80] width 29 height 11
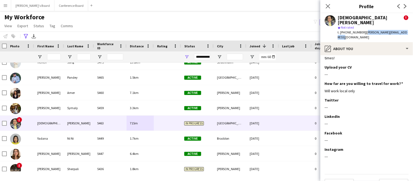
scroll to position [38, 0]
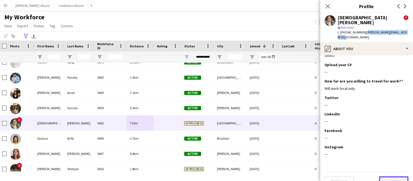
click at [390, 176] on button "Next" at bounding box center [393, 181] width 29 height 11
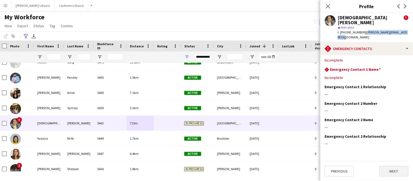
scroll to position [0, 0]
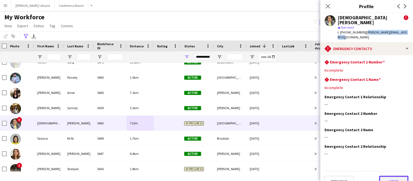
click at [390, 176] on button "Next" at bounding box center [393, 181] width 29 height 11
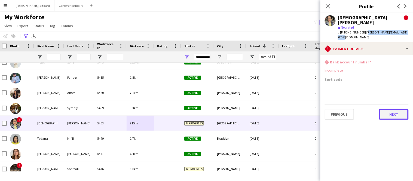
click at [397, 109] on button "Next" at bounding box center [393, 114] width 29 height 11
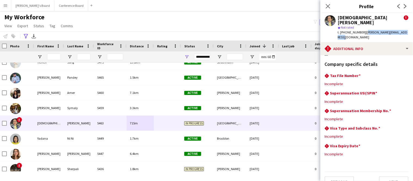
scroll to position [49, 0]
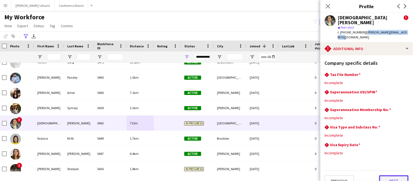
click at [394, 175] on button "Next" at bounding box center [393, 180] width 29 height 11
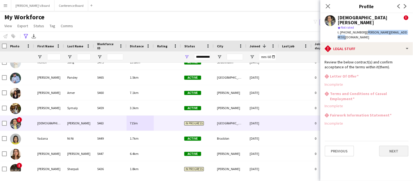
scroll to position [0, 0]
click at [389, 146] on button "Next" at bounding box center [393, 151] width 29 height 11
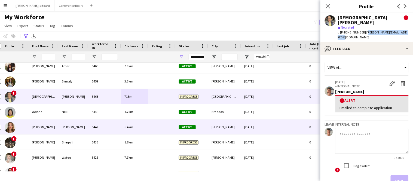
scroll to position [256, 0]
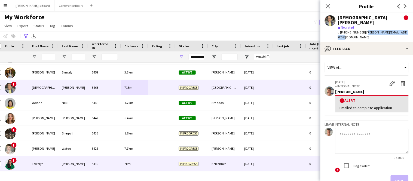
click at [149, 163] on div at bounding box center [161, 163] width 27 height 15
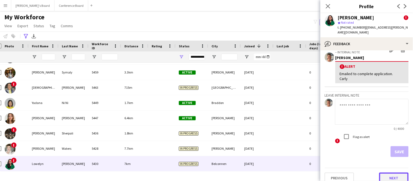
click at [391, 173] on button "Next" at bounding box center [393, 178] width 29 height 11
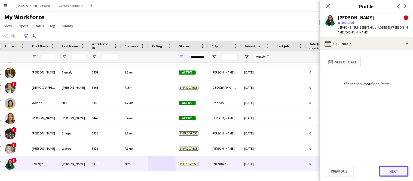
click at [391, 168] on button "Next" at bounding box center [393, 171] width 29 height 11
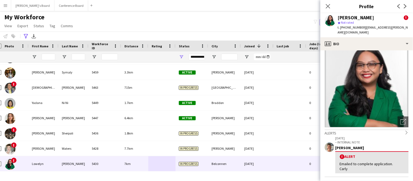
drag, startPoint x: 362, startPoint y: 27, endPoint x: 394, endPoint y: 30, distance: 31.7
click at [394, 30] on div "t. [PHONE_NUMBER] | [EMAIL_ADDRESS][PERSON_NAME][DOMAIN_NAME]" at bounding box center [373, 30] width 71 height 10
drag, startPoint x: 363, startPoint y: 28, endPoint x: 405, endPoint y: 28, distance: 41.7
click at [405, 28] on div "[PERSON_NAME] ! star Not rated t. [PHONE_NUMBER] | [EMAIL_ADDRESS][PERSON_NAME]…" at bounding box center [367, 25] width 93 height 24
drag, startPoint x: 362, startPoint y: 28, endPoint x: 413, endPoint y: 29, distance: 51.2
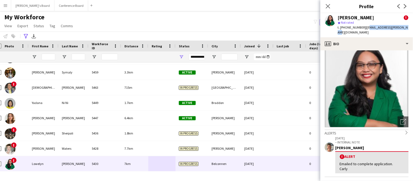
click at [413, 29] on app-profile-header "[PERSON_NAME] ! star Not rated t. [PHONE_NUMBER] | [EMAIL_ADDRESS][PERSON_NAME]…" at bounding box center [367, 25] width 93 height 24
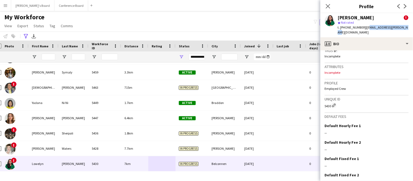
scroll to position [282, 0]
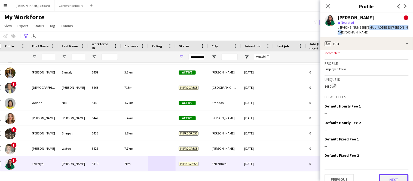
click at [385, 174] on button "Next" at bounding box center [393, 179] width 29 height 11
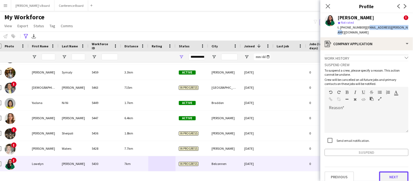
click at [385, 173] on button "Next" at bounding box center [393, 177] width 29 height 11
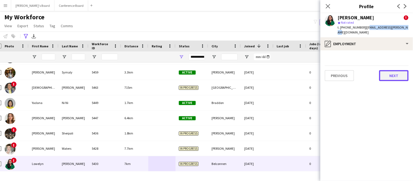
click at [391, 71] on button "Next" at bounding box center [393, 75] width 29 height 11
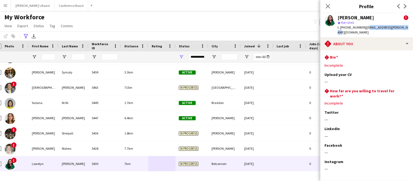
scroll to position [16, 0]
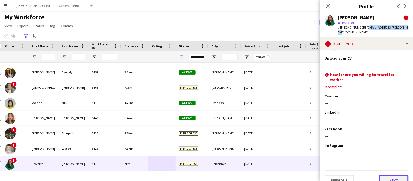
click at [395, 175] on button "Next" at bounding box center [393, 180] width 29 height 11
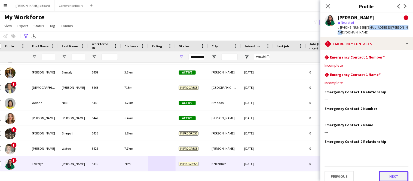
click at [395, 172] on button "Next" at bounding box center [393, 176] width 29 height 11
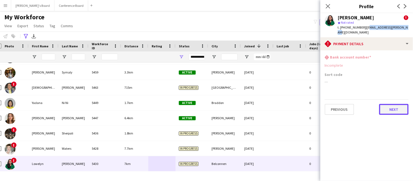
click at [388, 109] on button "Next" at bounding box center [393, 109] width 29 height 11
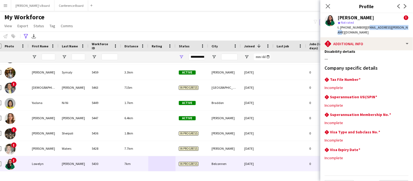
scroll to position [49, 0]
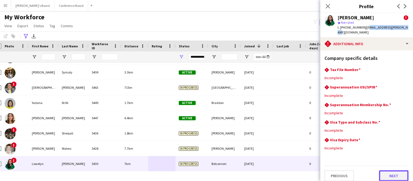
click at [391, 173] on button "Next" at bounding box center [393, 175] width 29 height 11
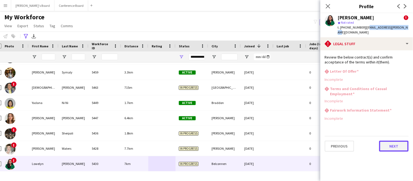
click at [390, 141] on button "Next" at bounding box center [393, 146] width 29 height 11
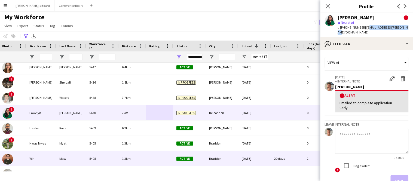
scroll to position [312, 0]
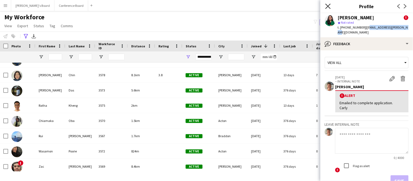
click at [328, 5] on icon at bounding box center [327, 6] width 5 height 5
